Goal: Find specific page/section: Find specific page/section

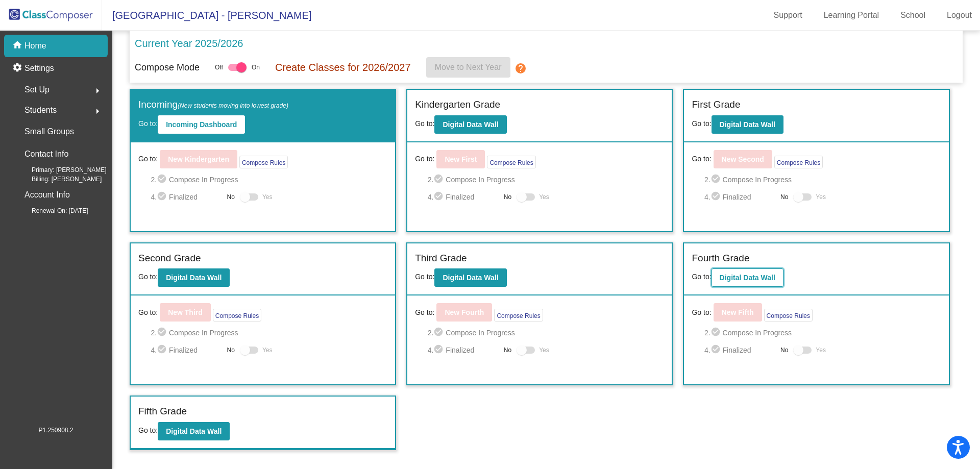
click at [751, 279] on b "Digital Data Wall" at bounding box center [748, 278] width 56 height 8
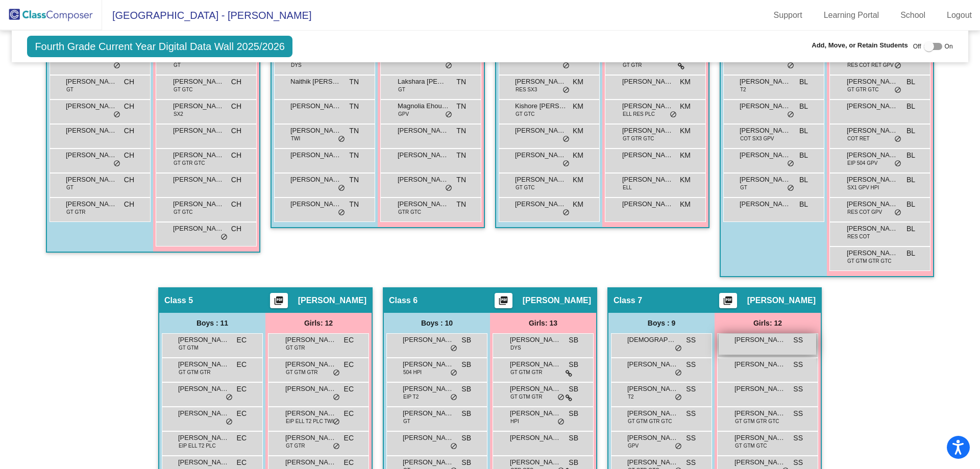
scroll to position [669, 0]
